Goal: Task Accomplishment & Management: Manage account settings

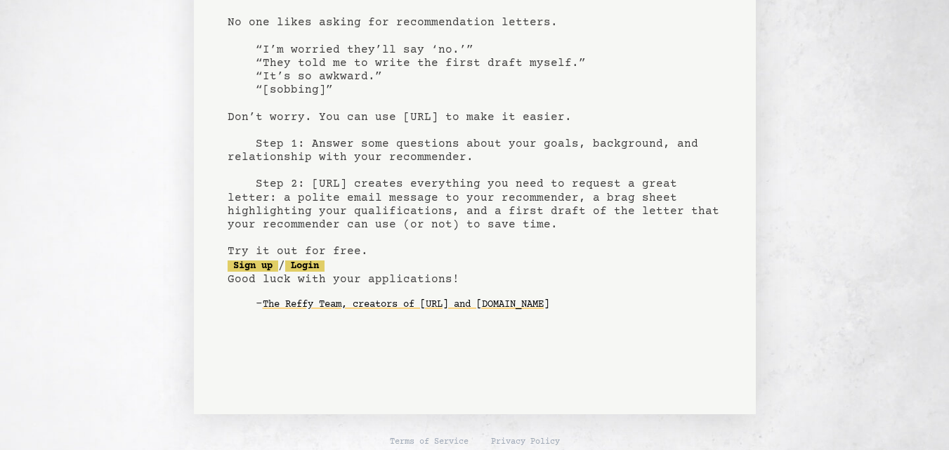
scroll to position [122, 0]
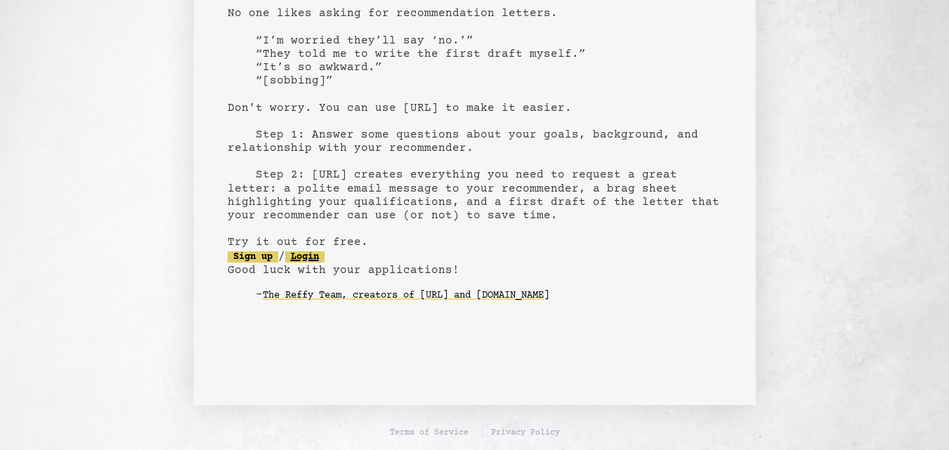
click at [325, 257] on link "Login" at bounding box center [304, 257] width 39 height 11
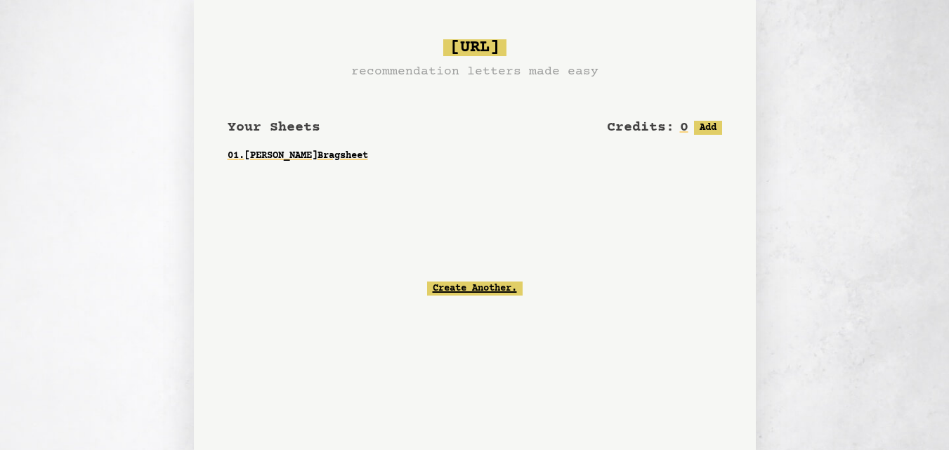
click at [514, 294] on link "Create Another." at bounding box center [475, 289] width 96 height 14
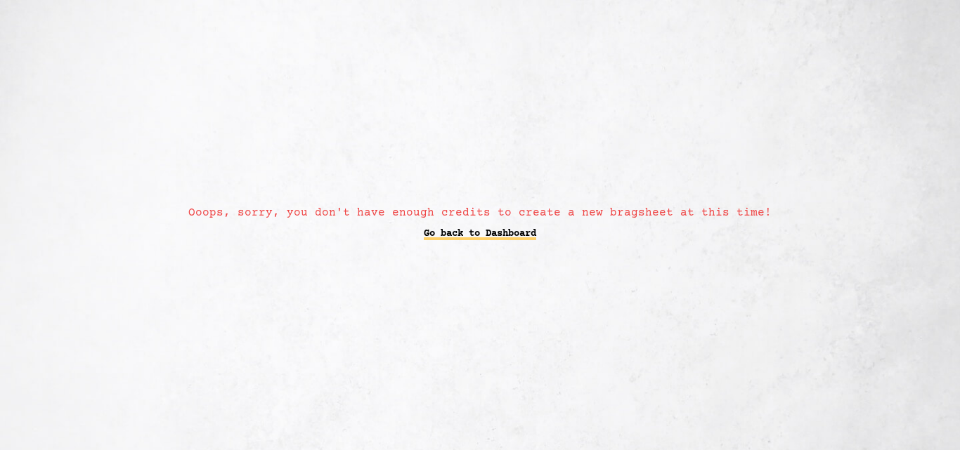
click at [485, 233] on link "Go back to Dashboard" at bounding box center [480, 233] width 112 height 25
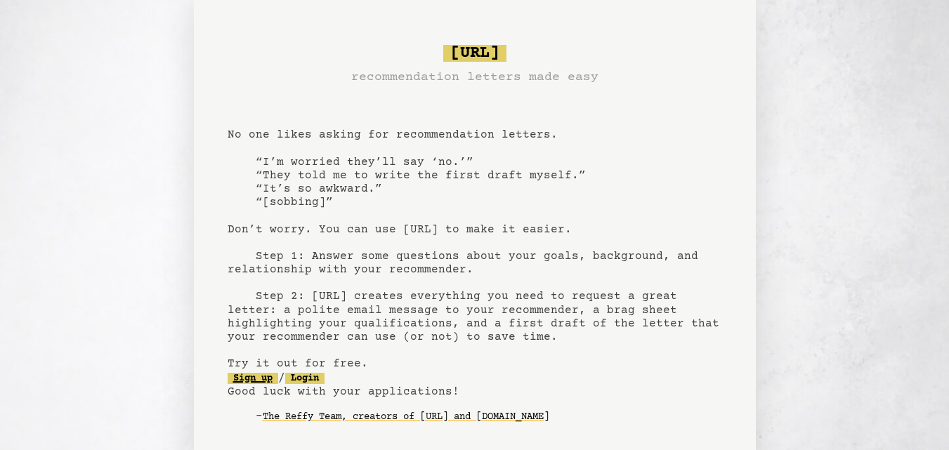
click at [254, 382] on link "Sign up" at bounding box center [253, 378] width 51 height 11
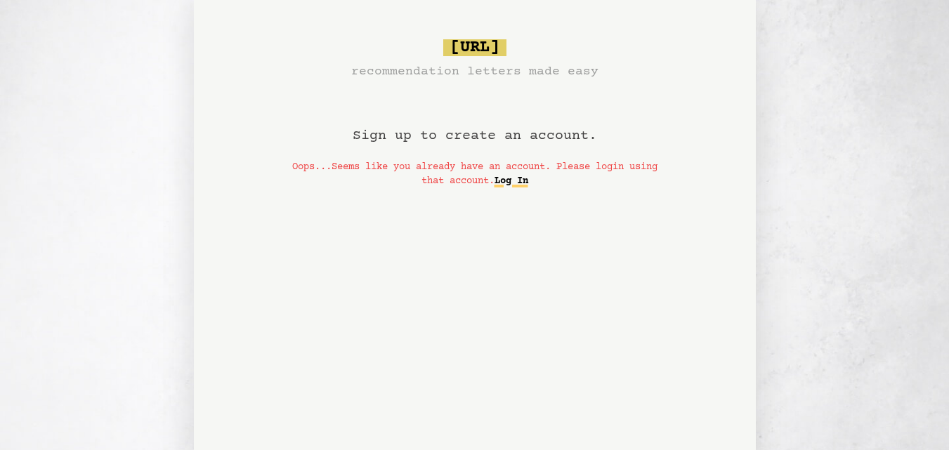
click at [529, 185] on link "Log In" at bounding box center [512, 181] width 34 height 22
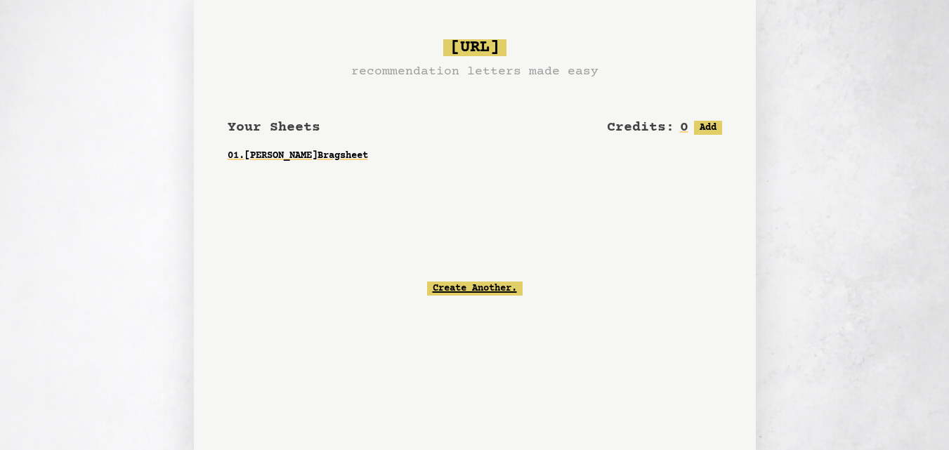
click at [466, 290] on link "Create Another." at bounding box center [475, 289] width 96 height 14
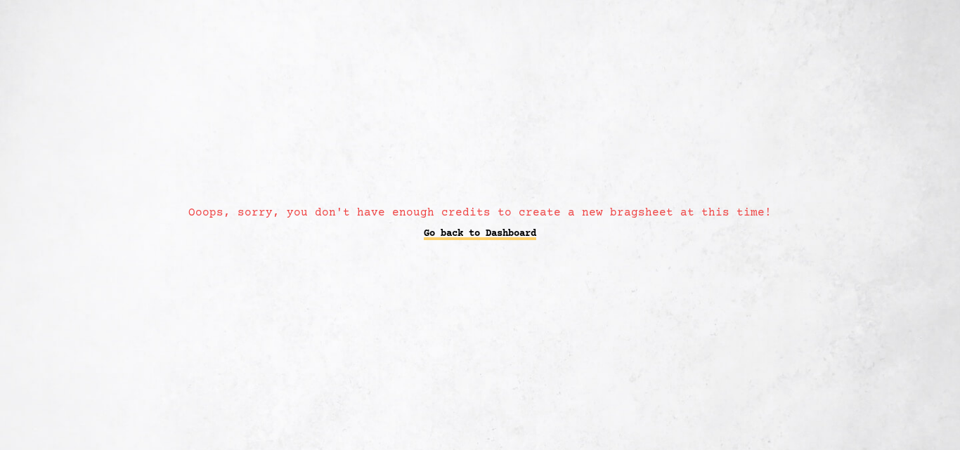
click at [446, 228] on link "Go back to Dashboard" at bounding box center [480, 233] width 112 height 25
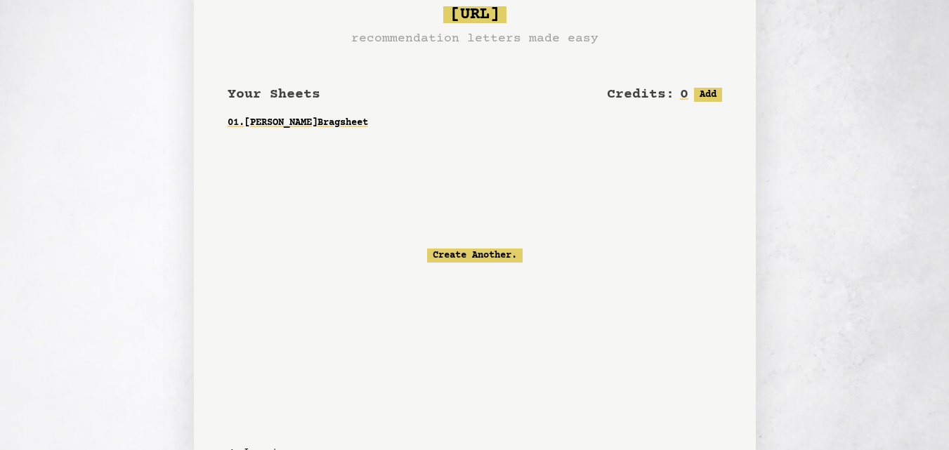
scroll to position [47, 0]
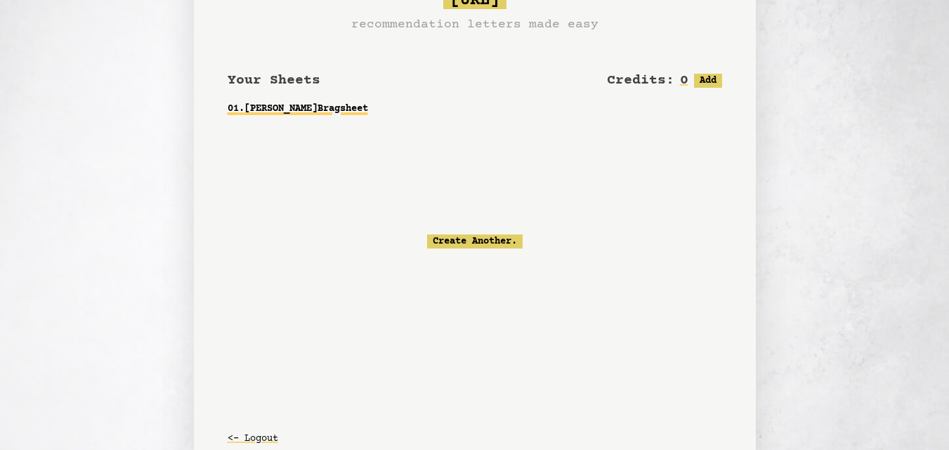
click at [422, 103] on link "01 . Professor Przemysław Kasiura Bragsheet" at bounding box center [475, 108] width 495 height 25
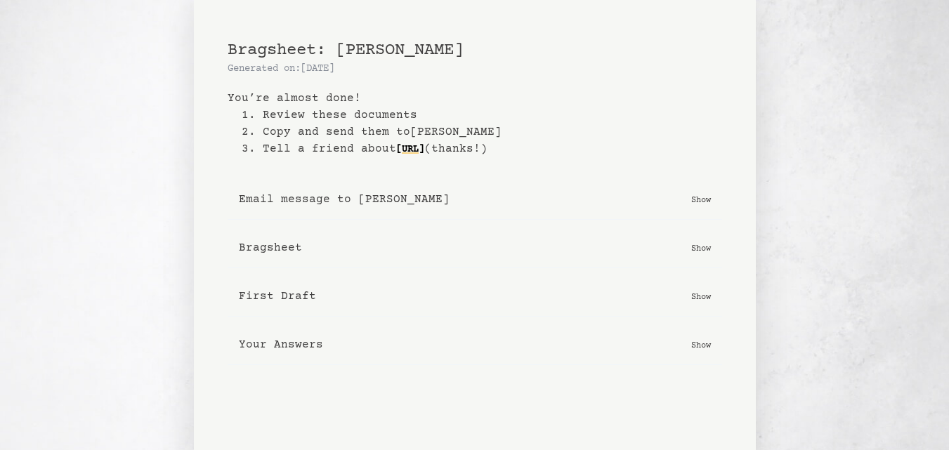
scroll to position [77, 0]
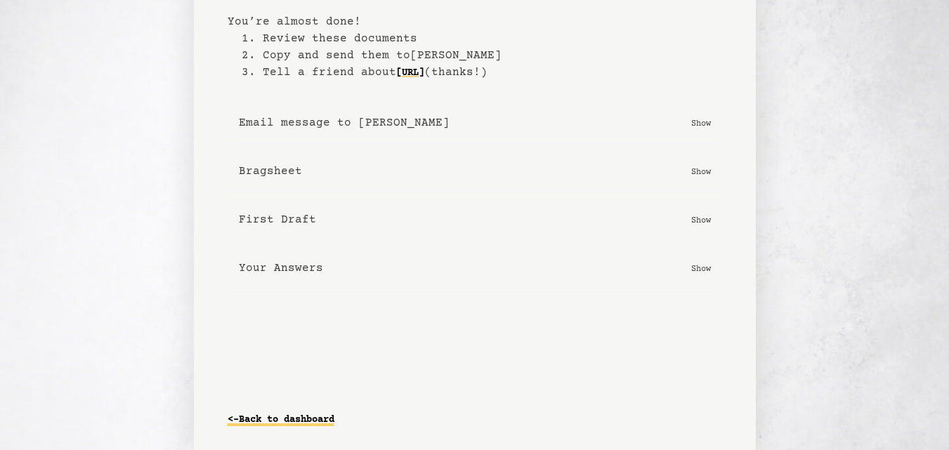
click at [292, 416] on link "<- Back to dashboard" at bounding box center [281, 420] width 107 height 22
